Goal: Find specific page/section: Find specific page/section

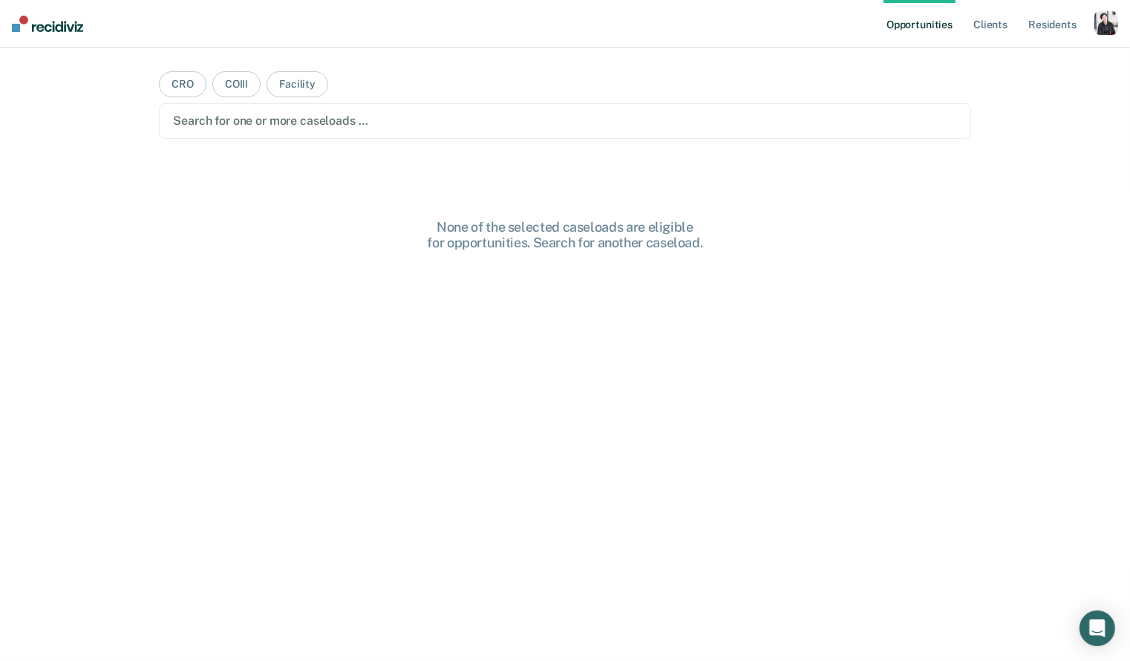
click at [1105, 19] on div "button" at bounding box center [1106, 23] width 24 height 24
click at [1002, 56] on link "Profile" at bounding box center [1047, 60] width 120 height 13
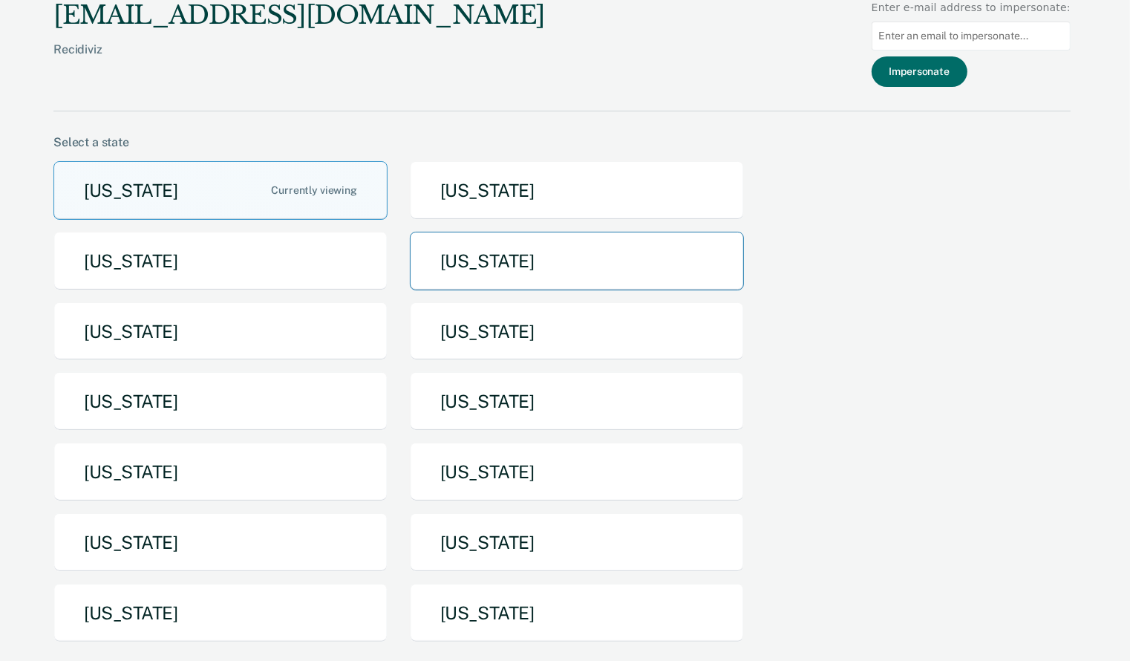
click at [516, 263] on button "[US_STATE]" at bounding box center [577, 261] width 334 height 59
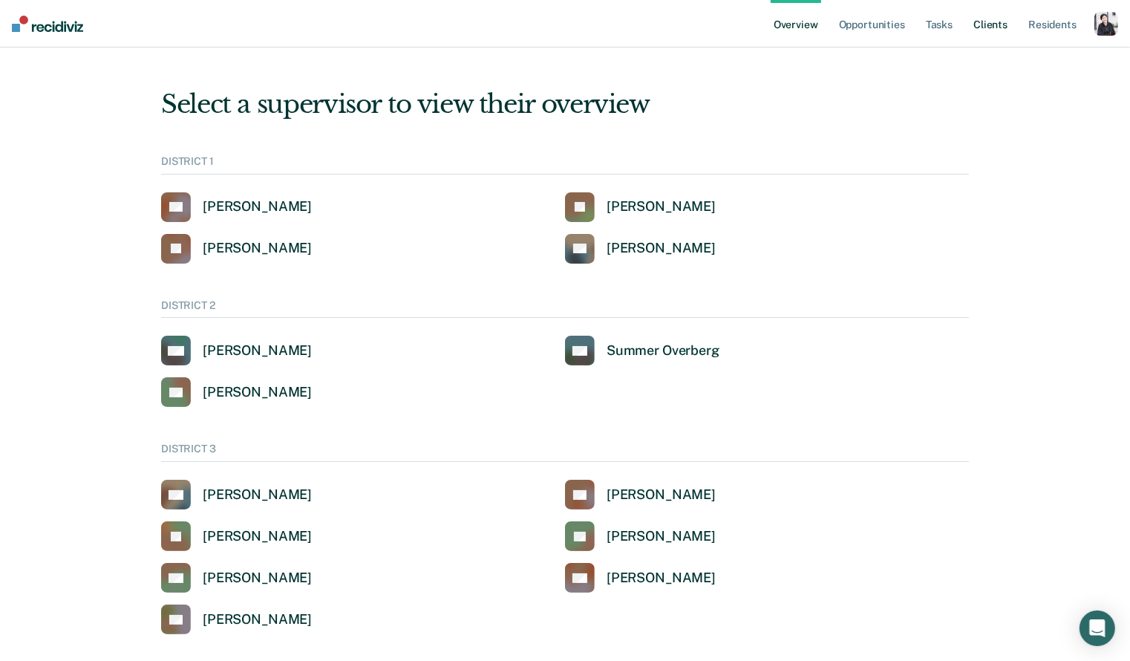
click at [987, 25] on link "Client s" at bounding box center [990, 24] width 40 height 48
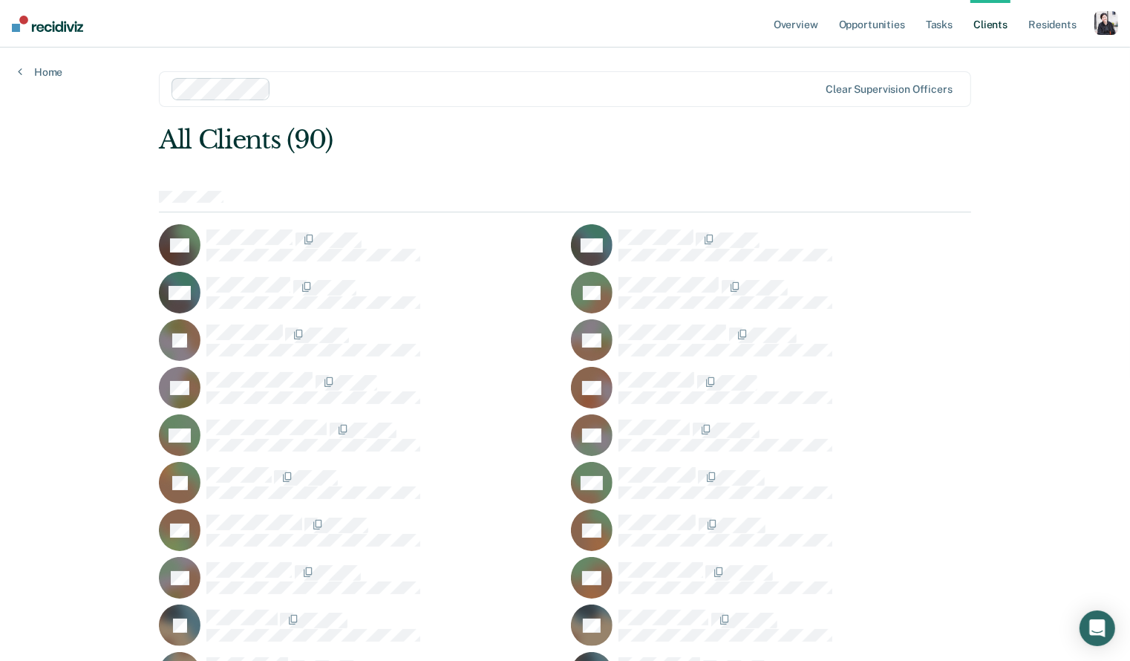
click at [336, 226] on div "DA" at bounding box center [359, 245] width 400 height 42
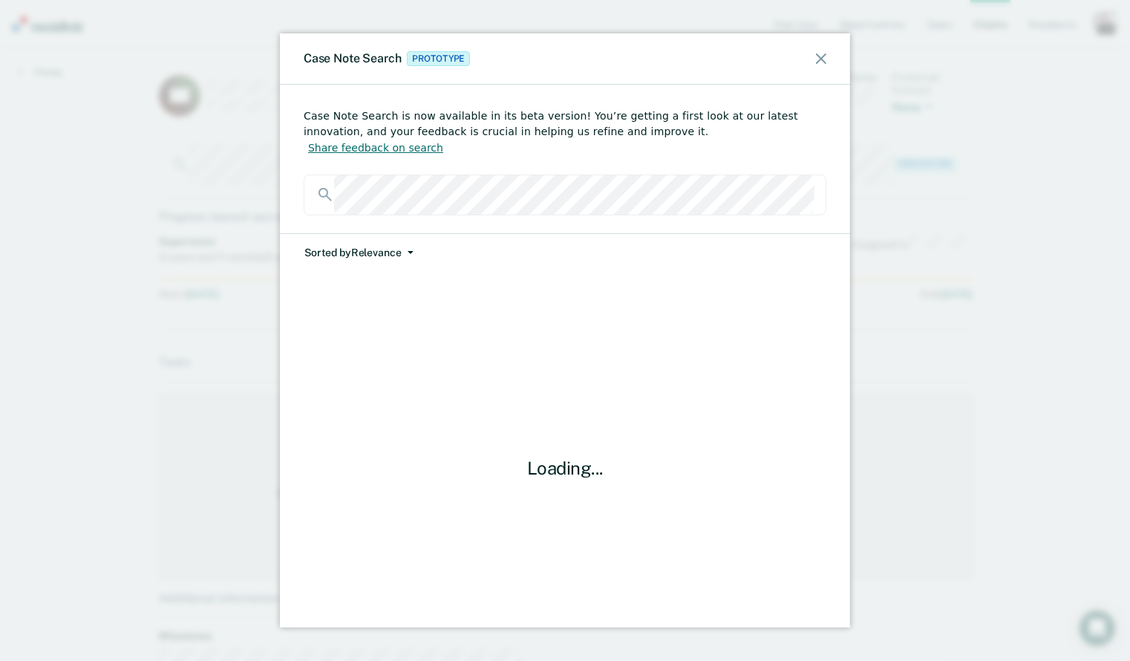
click at [448, 140] on button "Share feedback on search" at bounding box center [376, 148] width 144 height 17
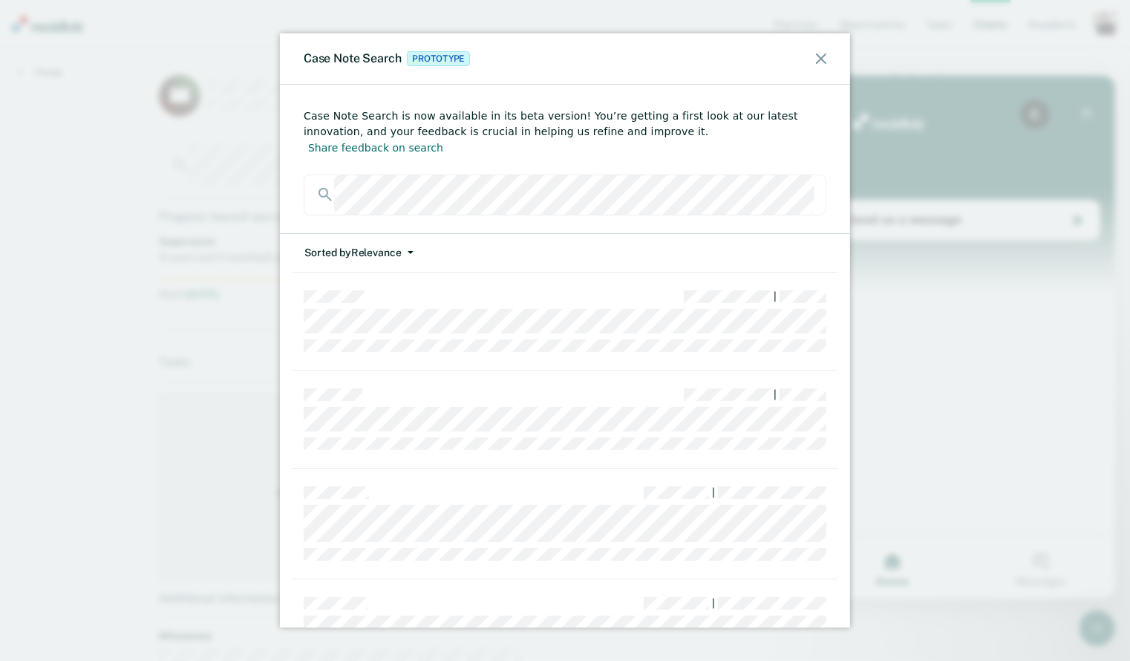
click at [817, 61] on icon at bounding box center [821, 58] width 10 height 10
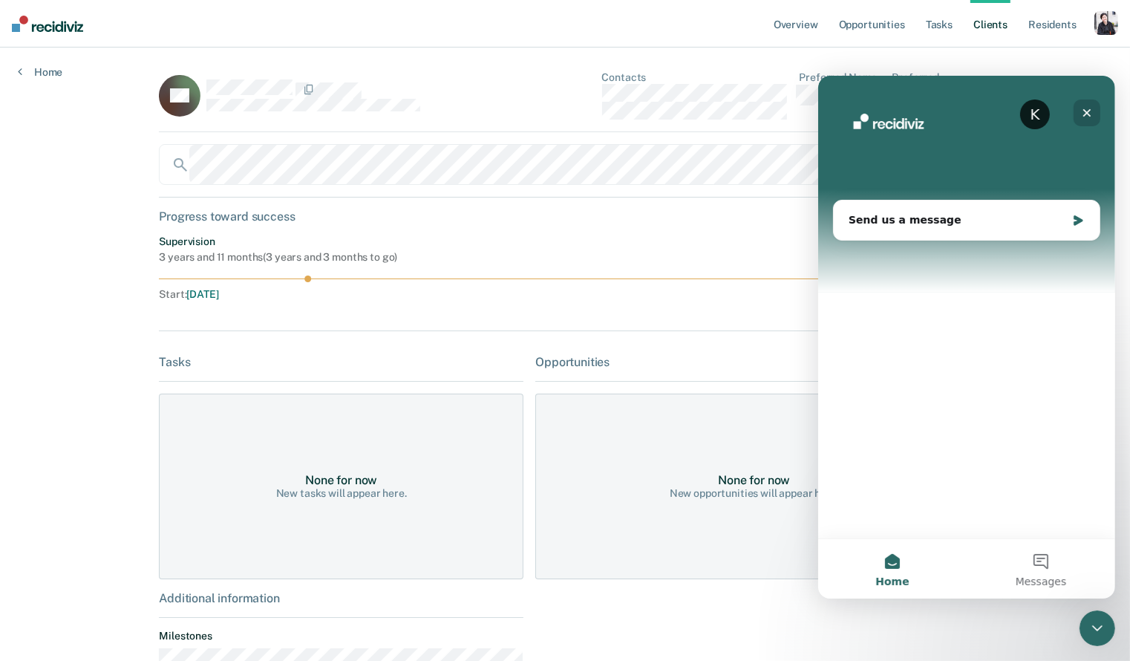
click at [1084, 111] on icon "Close" at bounding box center [1086, 112] width 8 height 8
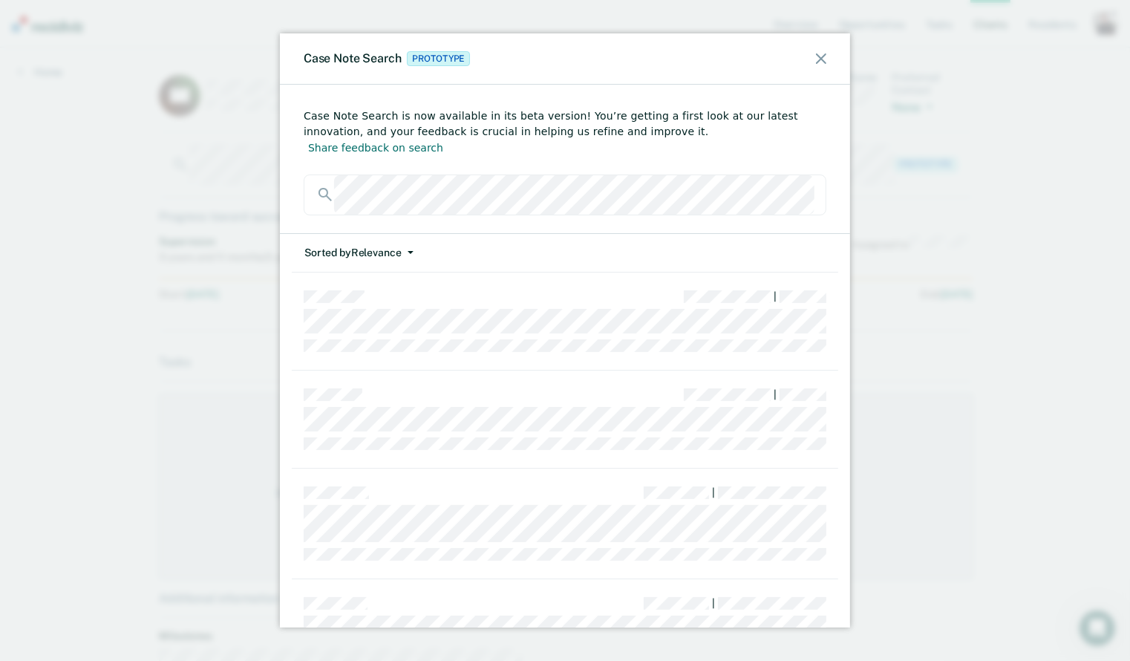
click at [403, 234] on button "Sorted by Relevance" at bounding box center [359, 253] width 111 height 38
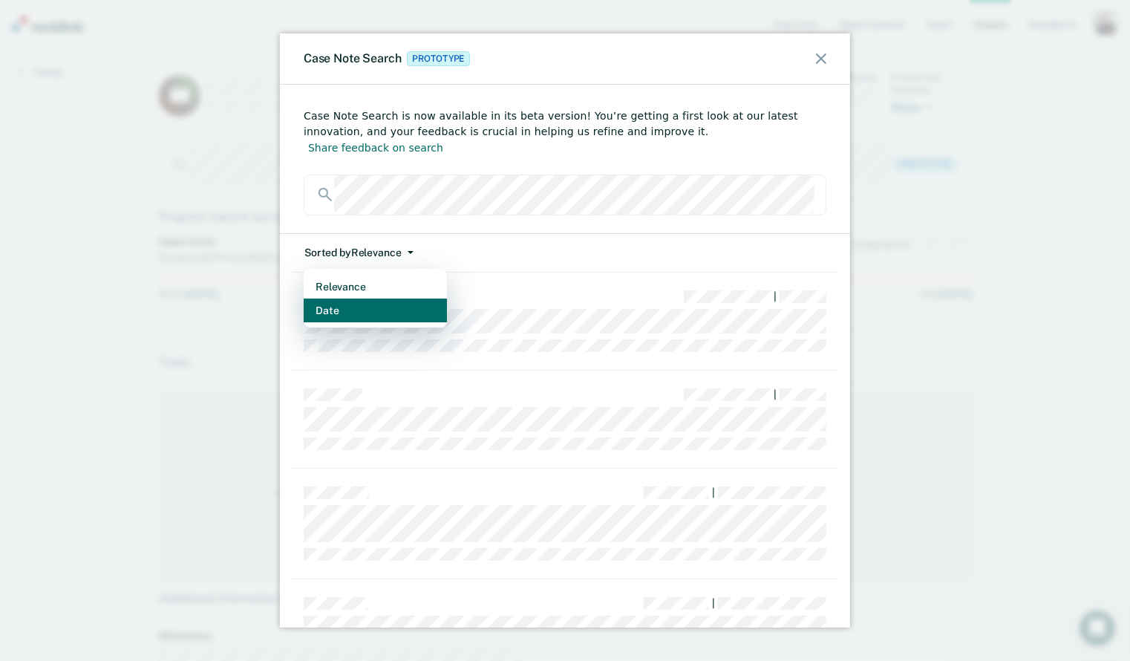
click at [405, 298] on button "Date" at bounding box center [375, 310] width 143 height 24
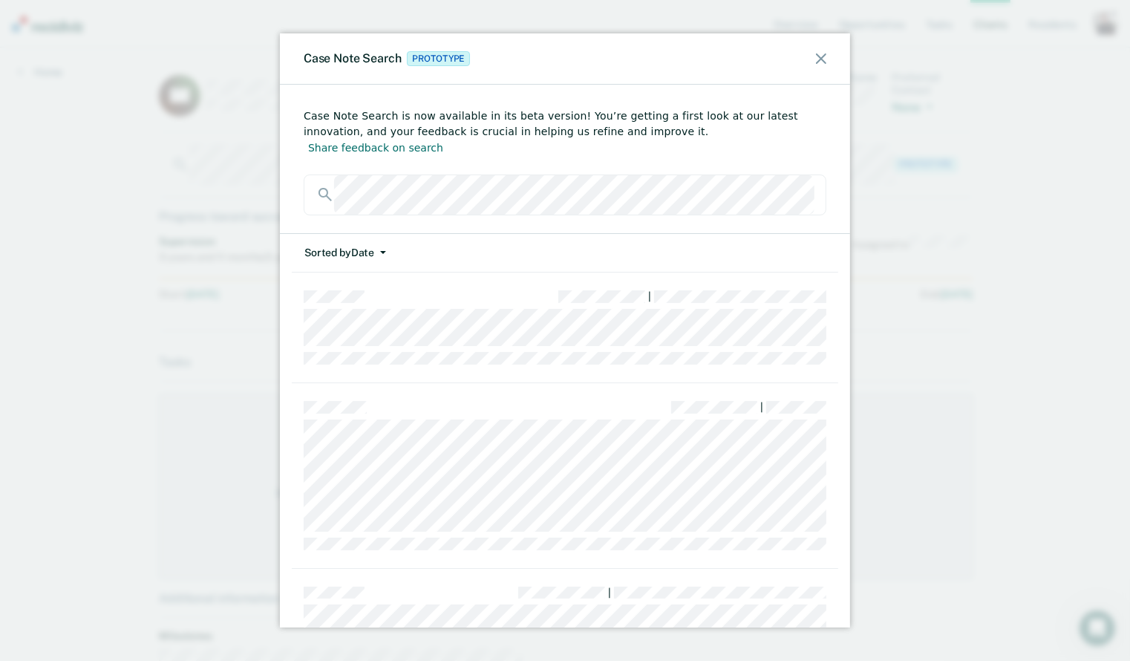
click at [385, 251] on icon "button" at bounding box center [383, 252] width 6 height 3
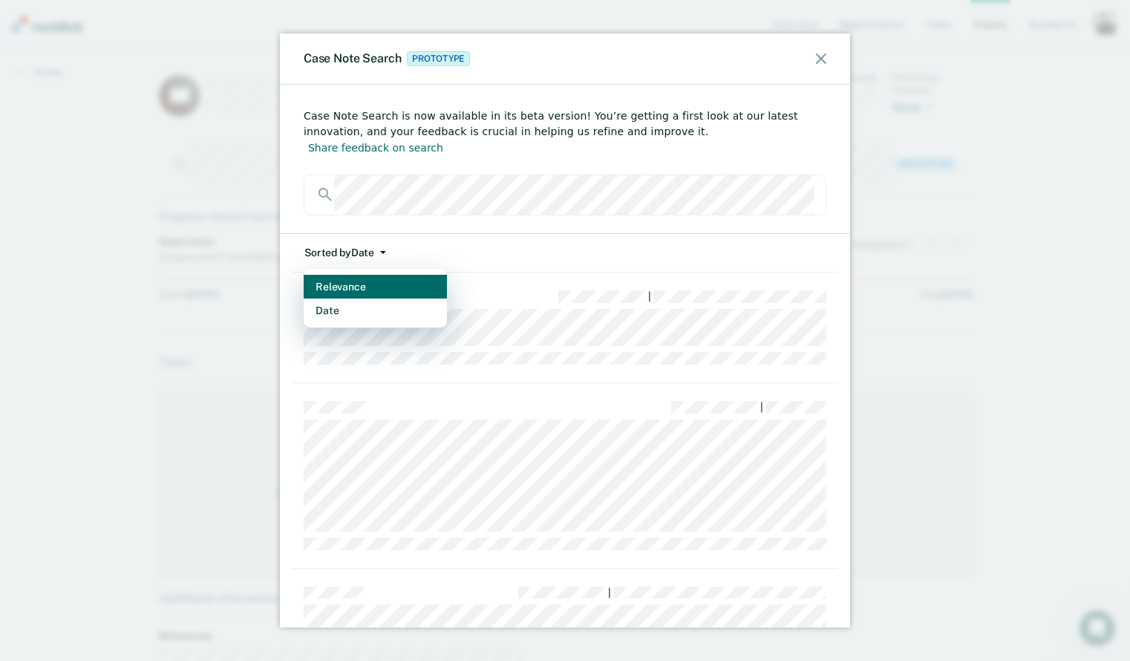
click at [380, 275] on button "Relevance" at bounding box center [375, 287] width 143 height 24
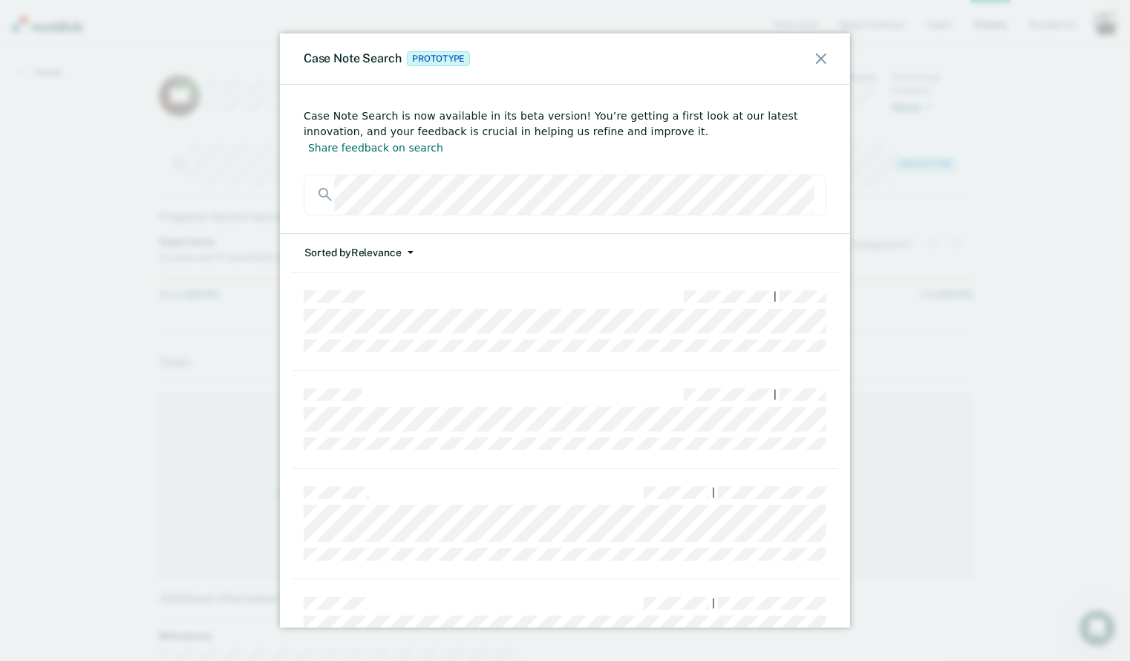
click at [399, 234] on button "Sorted by Relevance" at bounding box center [359, 253] width 111 height 38
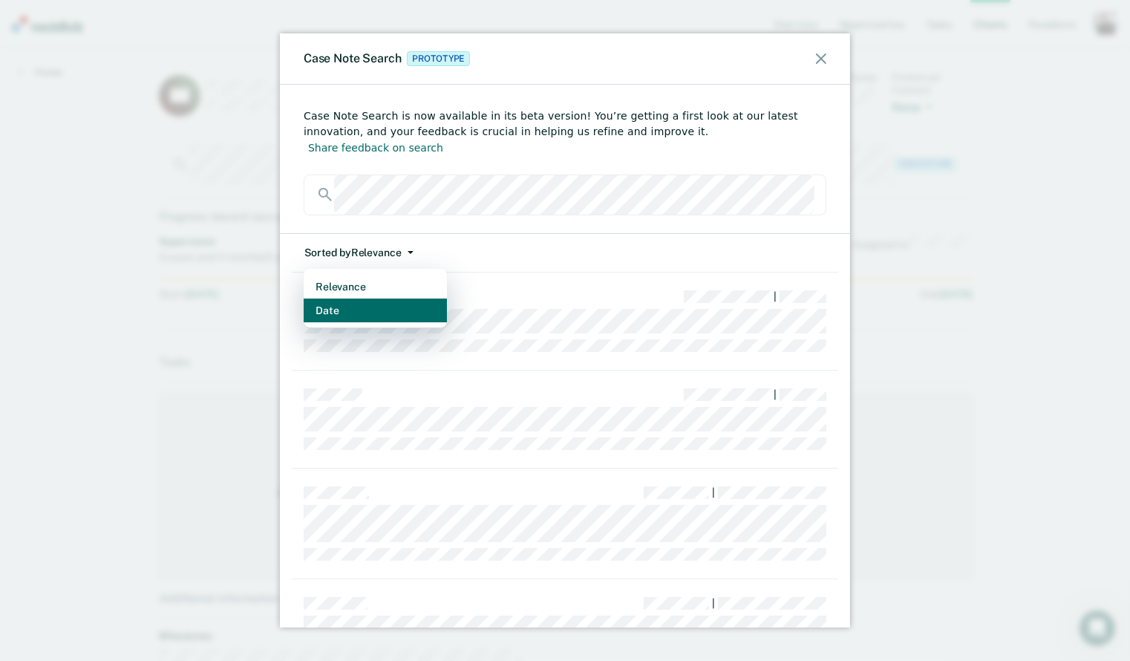
click at [393, 298] on button "Date" at bounding box center [375, 310] width 143 height 24
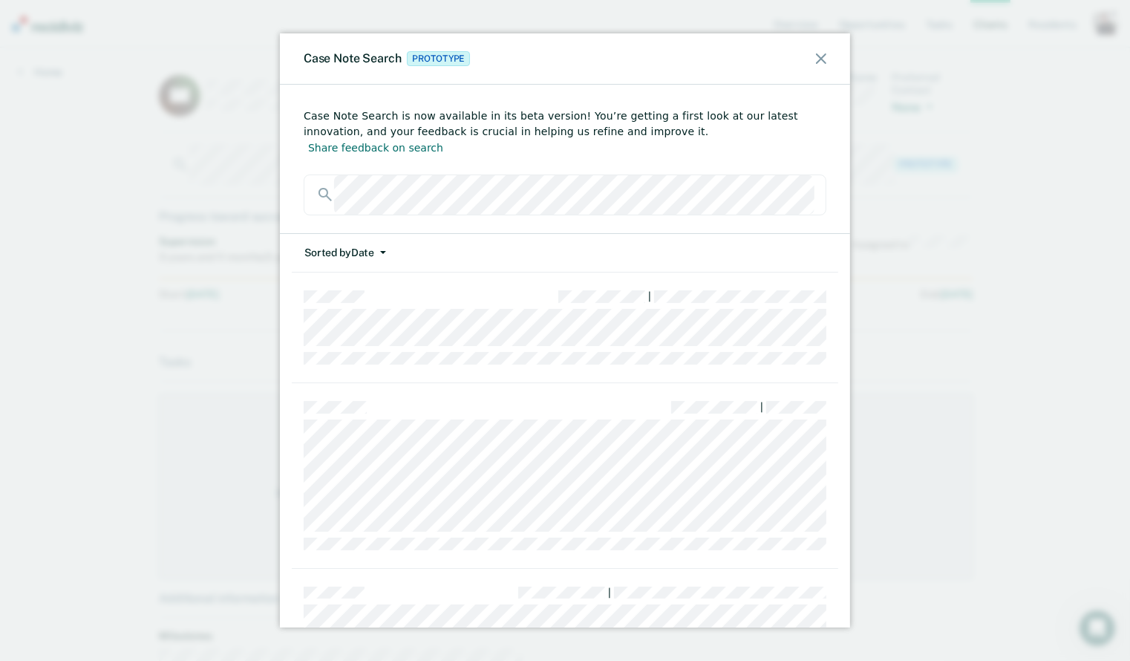
click at [381, 251] on icon "button" at bounding box center [383, 252] width 6 height 3
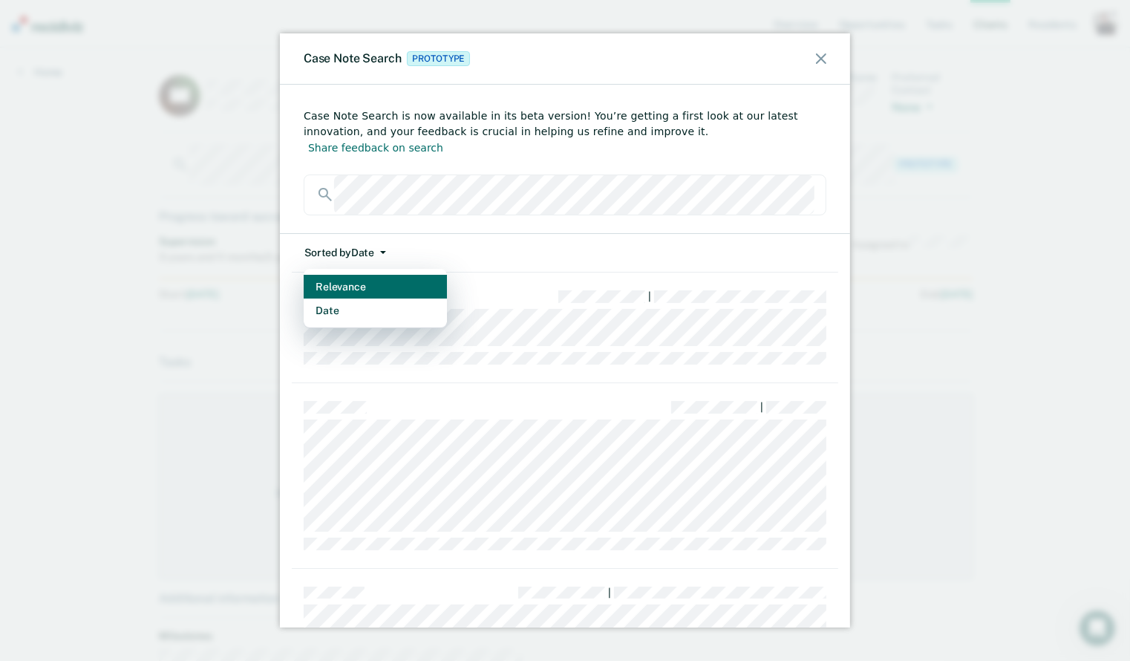
click at [382, 275] on button "Relevance" at bounding box center [375, 287] width 143 height 24
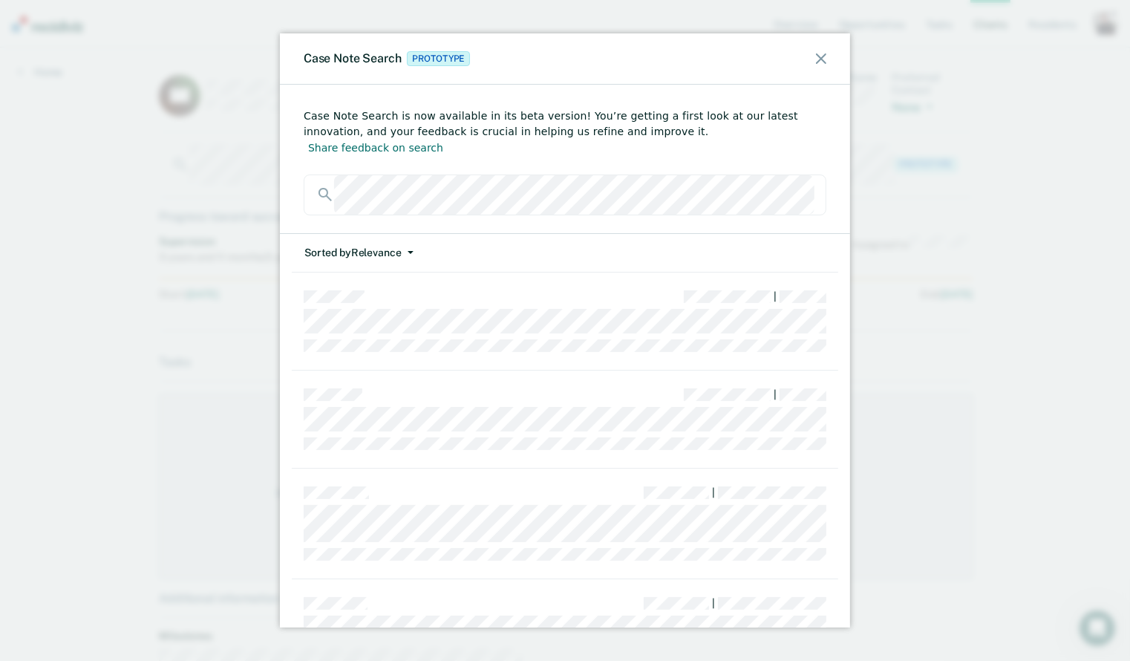
click at [382, 234] on button "Sorted by Relevance" at bounding box center [359, 253] width 111 height 38
